Goal: Navigation & Orientation: Find specific page/section

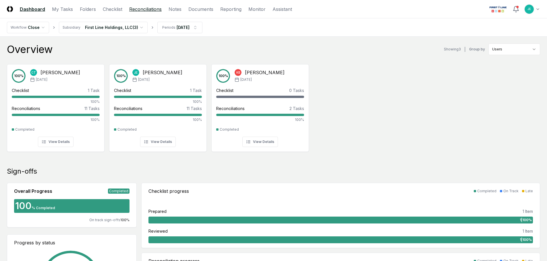
click at [153, 11] on link "Reconciliations" at bounding box center [145, 9] width 32 height 7
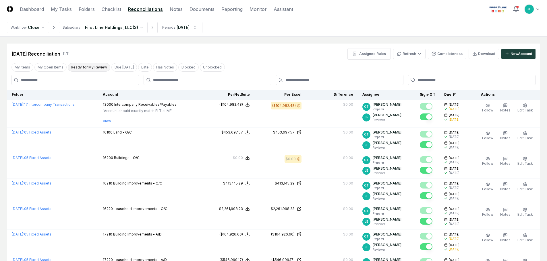
click at [80, 67] on button "Ready for My Review" at bounding box center [89, 67] width 42 height 9
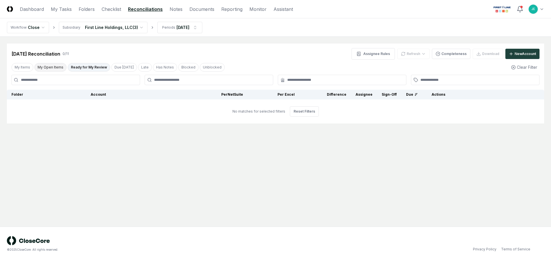
click at [39, 65] on button "My Open Items" at bounding box center [50, 67] width 32 height 9
click at [112, 11] on link "Checklist" at bounding box center [112, 9] width 20 height 7
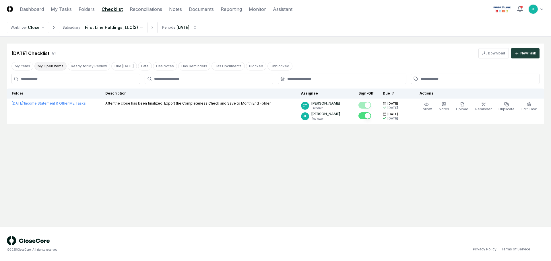
click at [59, 67] on button "My Open Items" at bounding box center [50, 66] width 32 height 9
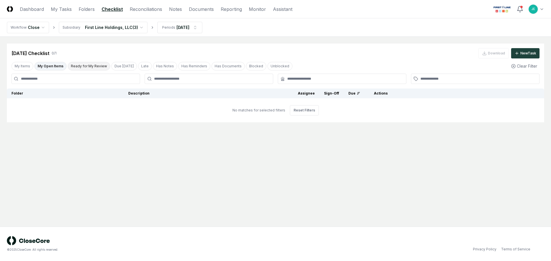
click at [106, 66] on button "Ready for My Review" at bounding box center [89, 66] width 42 height 9
click at [132, 26] on html "CloseCore Dashboard My Tasks Folders Checklist Reconciliations Notes Documents …" at bounding box center [275, 130] width 551 height 261
click at [52, 64] on button "My Open Items" at bounding box center [50, 66] width 32 height 9
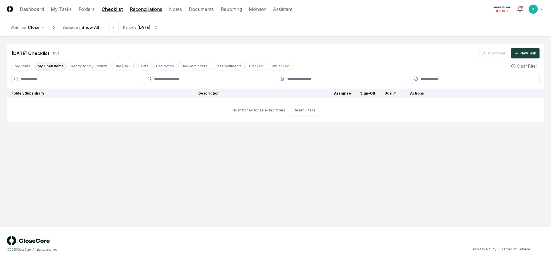
click at [149, 9] on link "Reconciliations" at bounding box center [146, 9] width 32 height 7
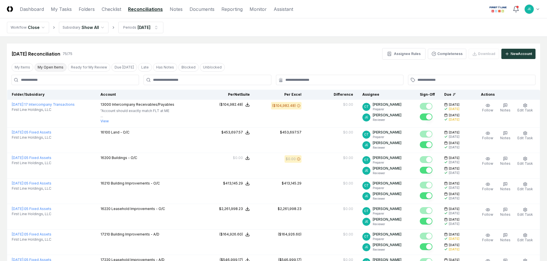
click at [53, 67] on button "My Open Items" at bounding box center [50, 67] width 32 height 9
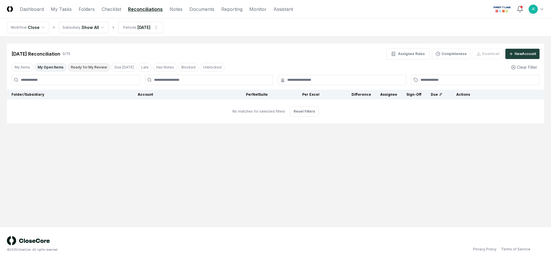
click at [86, 69] on button "Ready for My Review" at bounding box center [89, 67] width 42 height 9
click at [38, 9] on link "Dashboard" at bounding box center [32, 9] width 24 height 7
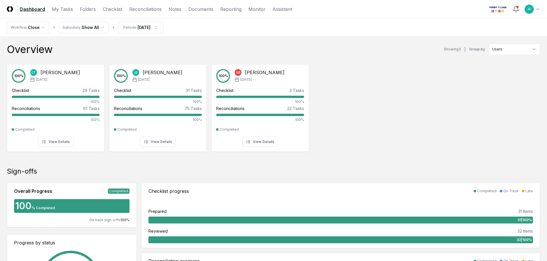
click at [129, 55] on div "Overview Showing 3 | Group by Users" at bounding box center [273, 49] width 533 height 11
